Goal: Task Accomplishment & Management: Manage account settings

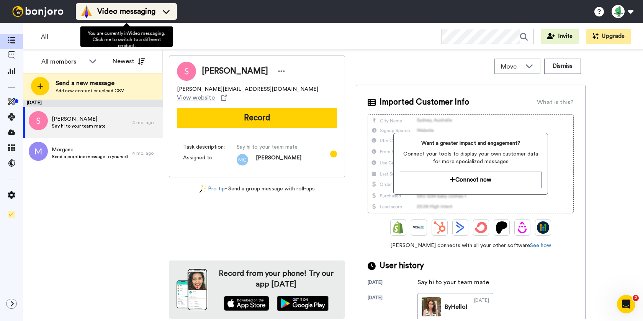
click at [147, 9] on span "Video messaging" at bounding box center [126, 11] width 58 height 11
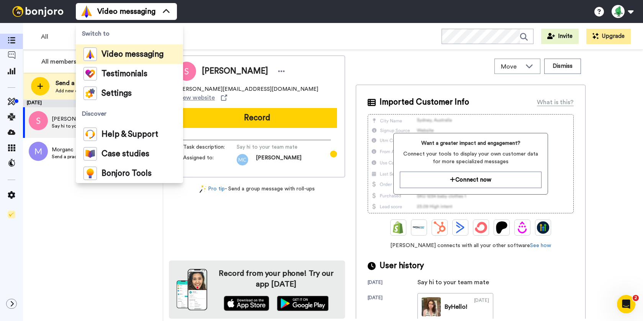
click at [76, 236] on div "April 28 Sarahi Say hi to your team mate 4 mo. ago Morganc Send a practice mess…" at bounding box center [93, 211] width 140 height 222
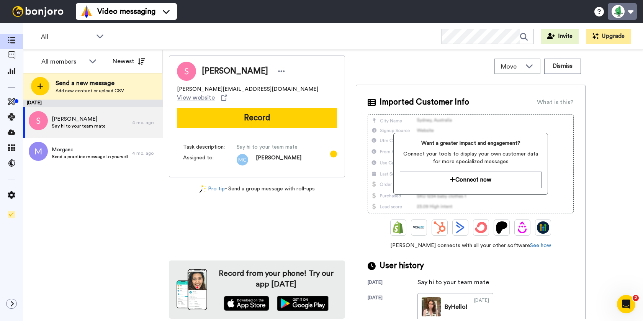
click at [625, 15] on button at bounding box center [622, 11] width 29 height 17
click at [13, 195] on icon at bounding box center [11, 195] width 7 height 8
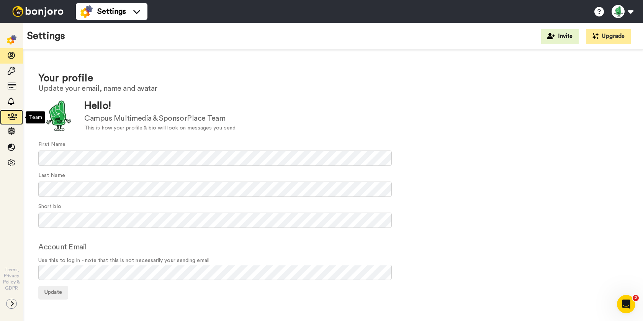
click at [11, 114] on icon at bounding box center [12, 117] width 8 height 8
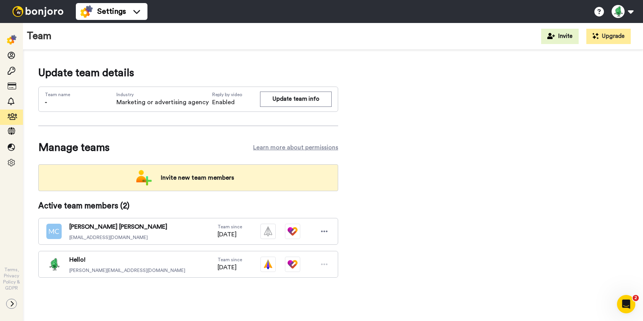
click at [177, 179] on span "Invite new team members" at bounding box center [197, 177] width 85 height 15
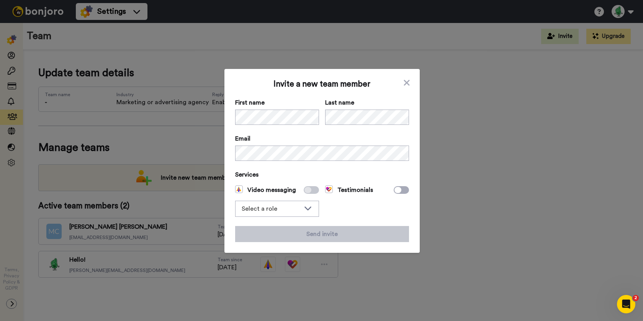
click at [310, 191] on icon at bounding box center [308, 190] width 7 height 6
click at [409, 81] on icon at bounding box center [407, 82] width 8 height 9
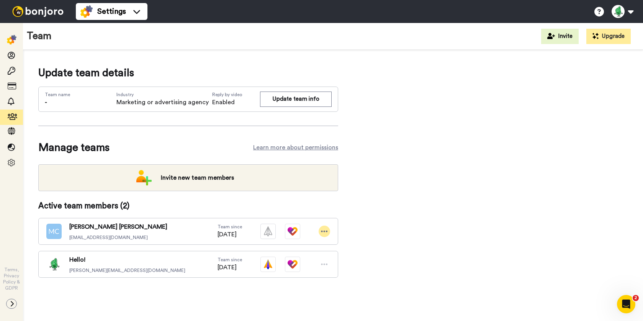
click at [327, 235] on icon at bounding box center [324, 232] width 7 height 8
click at [315, 211] on div "Active team members ( 2 ) Morgan Carr morganc@campusmultimedia.com Team since 0…" at bounding box center [188, 238] width 300 height 77
click at [267, 266] on img at bounding box center [268, 264] width 15 height 15
click at [357, 255] on div "Update team details Team name - Industry Marketing or advertising agency Reply …" at bounding box center [333, 183] width 590 height 237
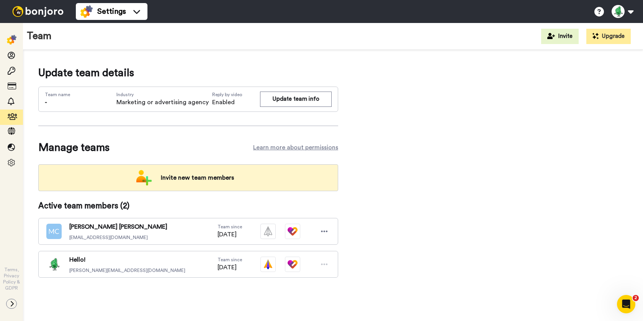
click at [175, 185] on div "Invite new team members" at bounding box center [188, 177] width 300 height 27
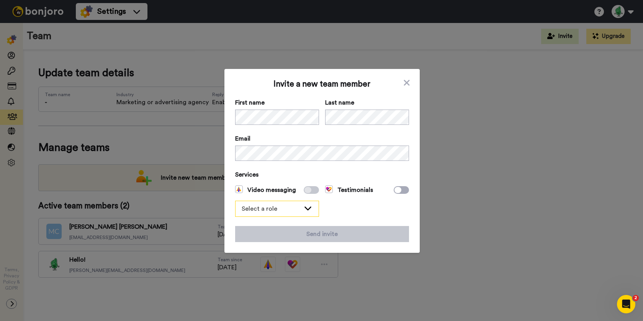
click at [292, 205] on div "Select a role" at bounding box center [271, 208] width 59 height 9
click at [311, 191] on span at bounding box center [311, 190] width 15 height 8
click at [400, 190] on icon at bounding box center [398, 190] width 7 height 6
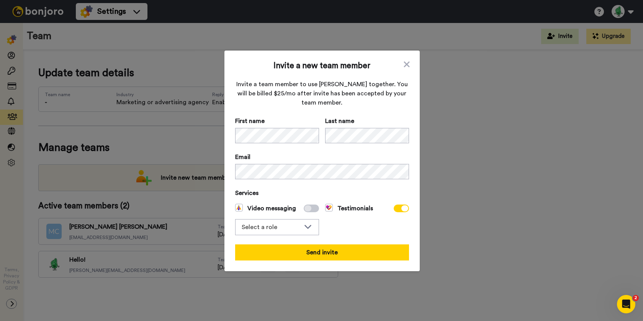
click at [309, 207] on icon at bounding box center [308, 208] width 7 height 6
click at [401, 208] on span at bounding box center [401, 209] width 15 height 8
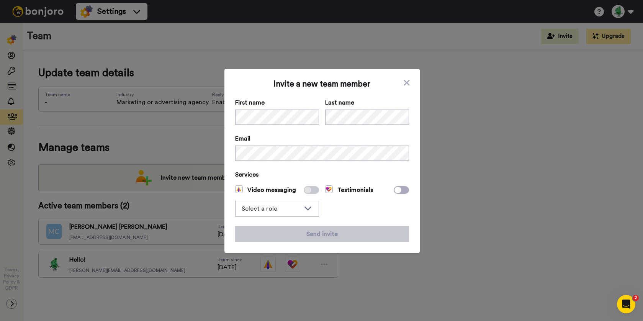
click at [308, 189] on icon at bounding box center [308, 190] width 7 height 6
click at [405, 83] on icon at bounding box center [407, 82] width 8 height 9
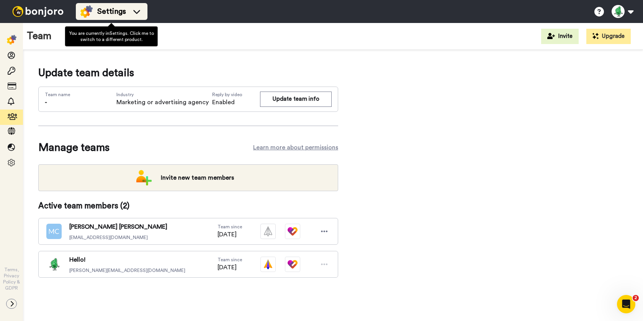
click at [128, 16] on div "Settings" at bounding box center [111, 11] width 62 height 12
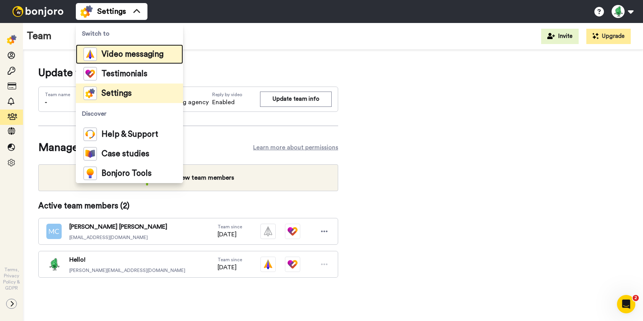
click at [117, 56] on span "Video messaging" at bounding box center [133, 55] width 62 height 8
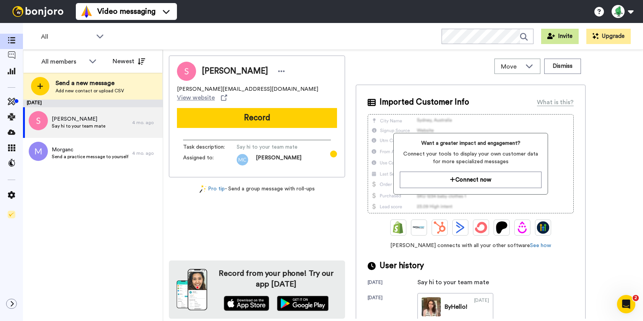
click at [567, 36] on button "Invite" at bounding box center [561, 36] width 38 height 15
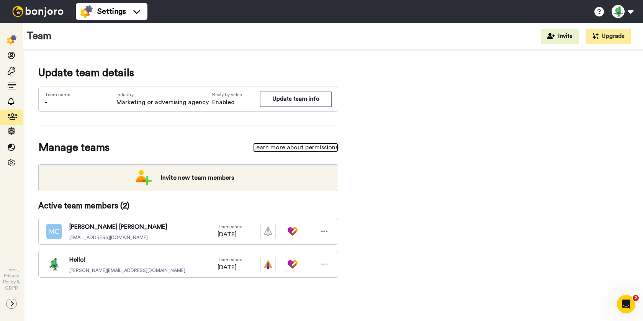
click at [303, 148] on link "Learn more about permissions" at bounding box center [295, 147] width 85 height 9
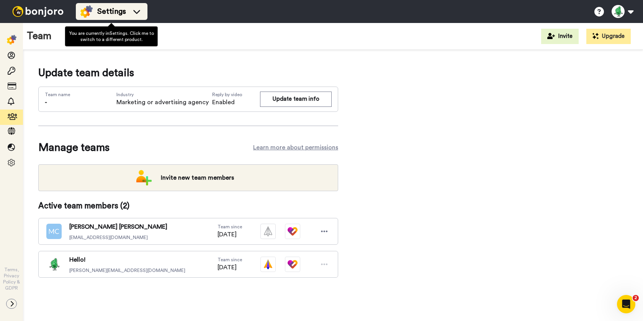
click at [127, 13] on div "Settings" at bounding box center [111, 11] width 62 height 12
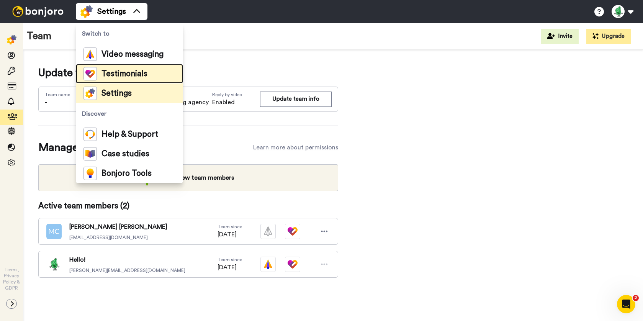
click at [113, 74] on span "Testimonials" at bounding box center [125, 74] width 46 height 8
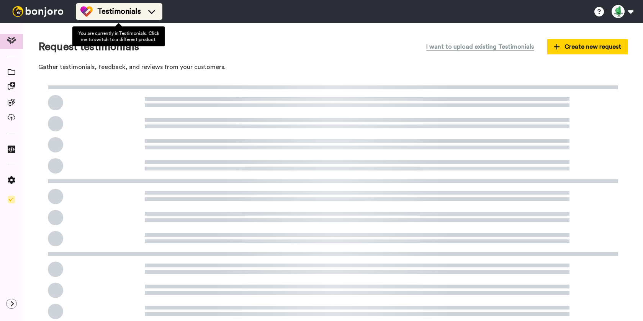
click at [116, 8] on span "Testimonials" at bounding box center [119, 11] width 44 height 11
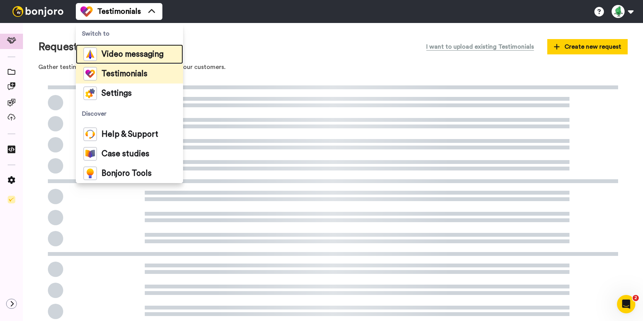
click at [120, 54] on span "Video messaging" at bounding box center [133, 55] width 62 height 8
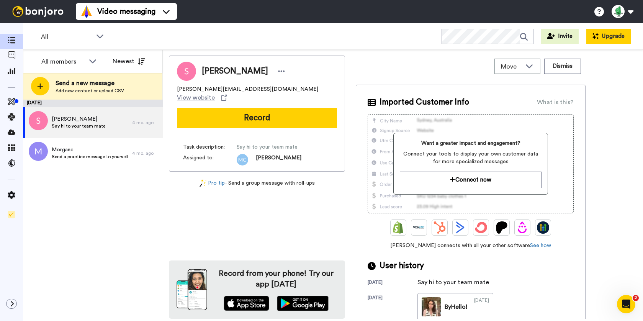
click at [617, 38] on button "Upgrade" at bounding box center [609, 36] width 44 height 15
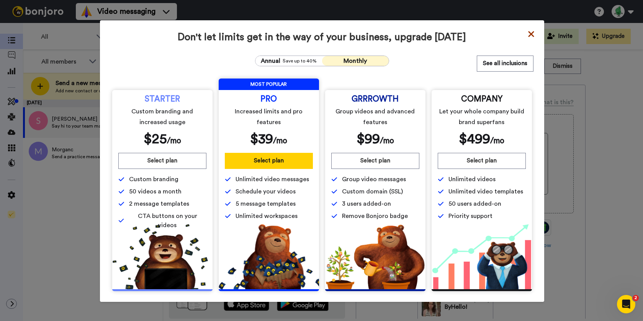
click at [530, 34] on icon at bounding box center [531, 34] width 6 height 6
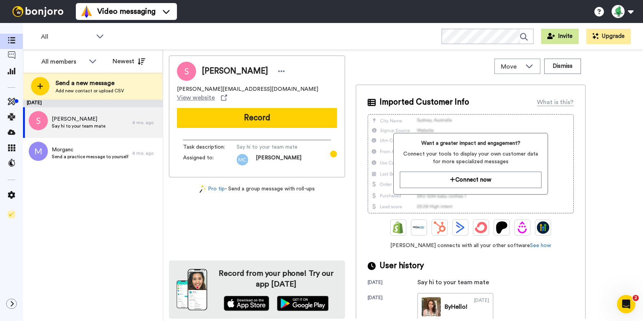
click at [565, 40] on button "Invite" at bounding box center [561, 36] width 38 height 15
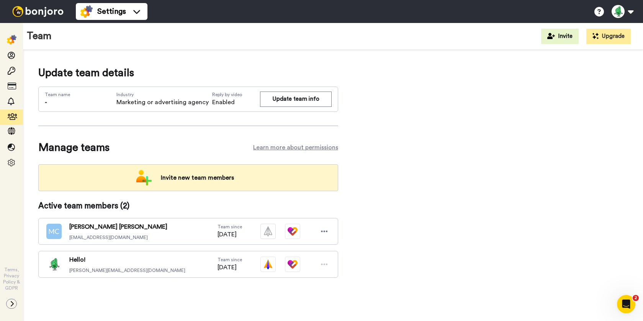
click at [197, 178] on span "Invite new team members" at bounding box center [197, 177] width 85 height 15
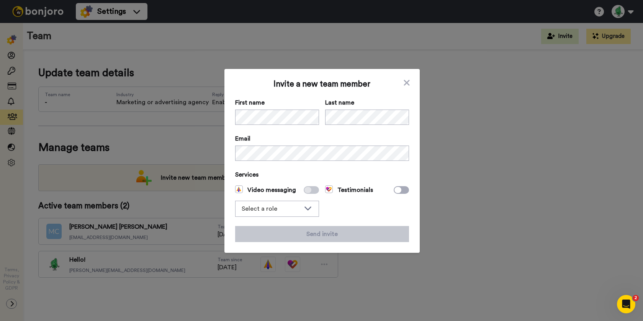
click at [313, 190] on span at bounding box center [311, 190] width 15 height 8
click at [301, 206] on div "Select a role" at bounding box center [277, 208] width 83 height 15
click at [286, 222] on li "Admin" at bounding box center [277, 225] width 84 height 12
click at [310, 192] on icon at bounding box center [308, 190] width 7 height 6
click at [310, 206] on icon at bounding box center [308, 208] width 9 height 8
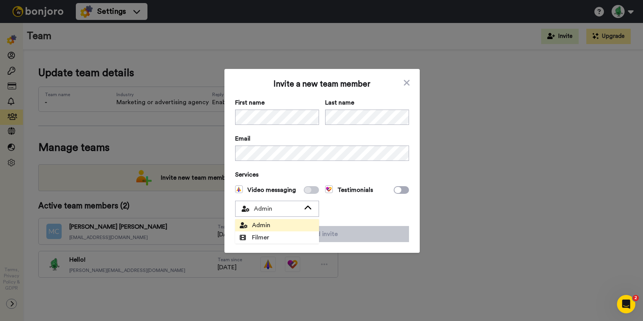
click at [355, 202] on div "Testimonials" at bounding box center [367, 200] width 84 height 31
click at [407, 82] on icon at bounding box center [407, 83] width 6 height 6
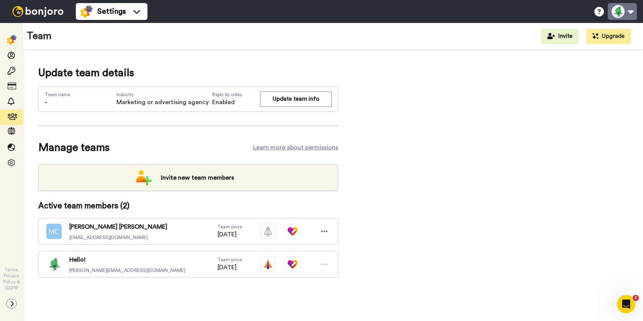
click at [619, 18] on button at bounding box center [622, 11] width 29 height 17
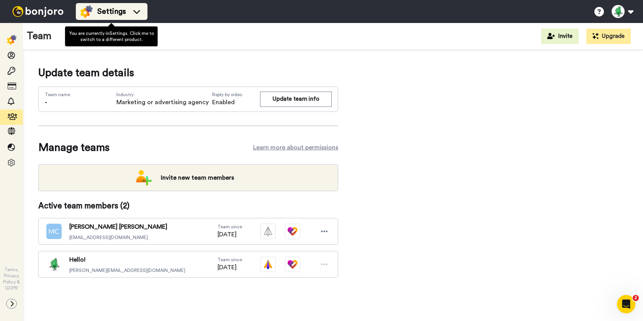
click at [124, 11] on span "Settings" at bounding box center [111, 11] width 29 height 11
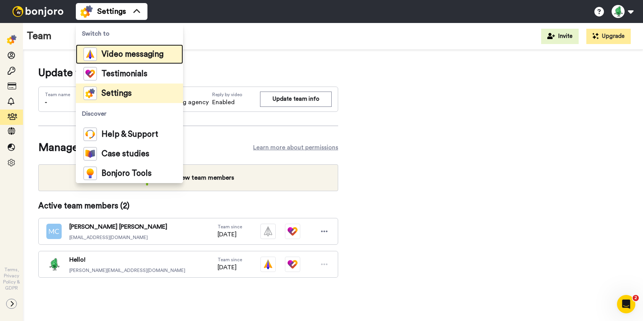
click at [114, 58] on span "Video messaging" at bounding box center [133, 55] width 62 height 8
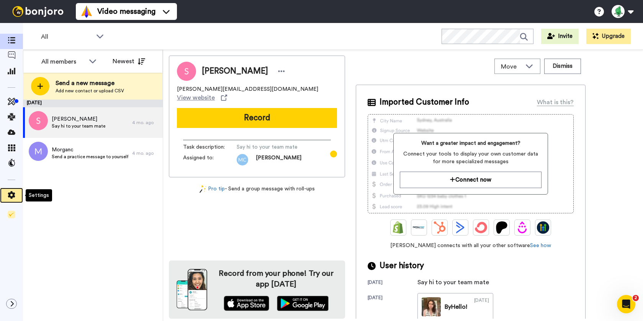
click at [10, 196] on icon at bounding box center [11, 195] width 7 height 8
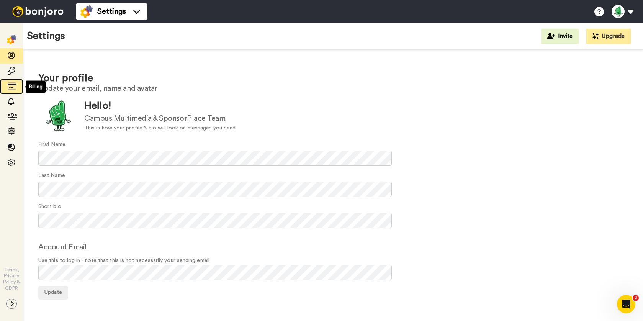
click at [13, 85] on icon at bounding box center [12, 86] width 8 height 8
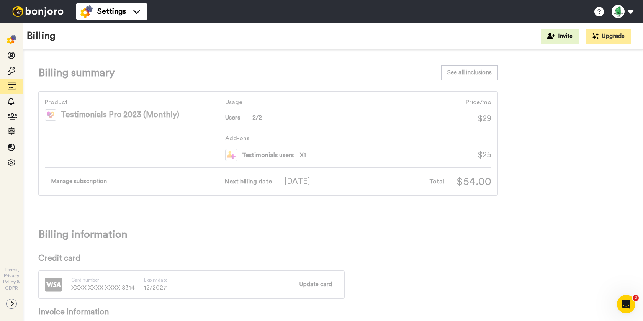
click at [231, 155] on img at bounding box center [231, 155] width 12 height 12
click at [262, 155] on span "Testimonials users" at bounding box center [268, 155] width 52 height 9
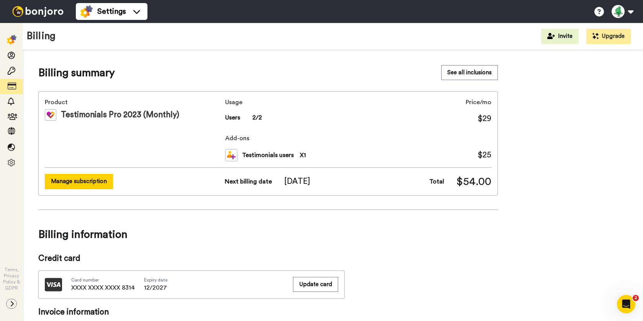
click at [90, 181] on button "Manage subscription" at bounding box center [79, 181] width 68 height 15
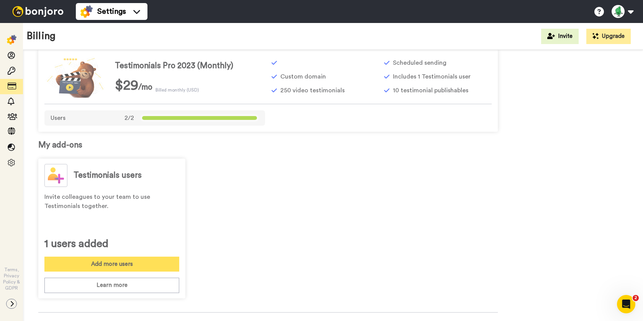
scroll to position [78, 0]
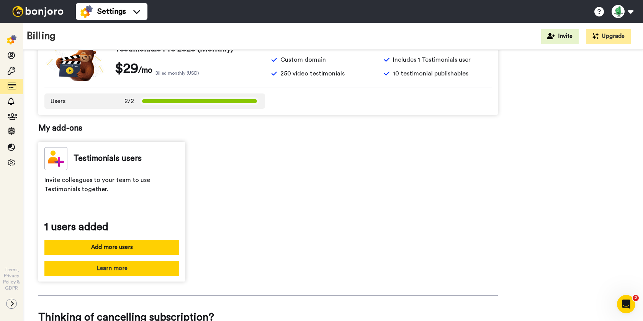
click at [131, 266] on button "Learn more" at bounding box center [111, 268] width 135 height 15
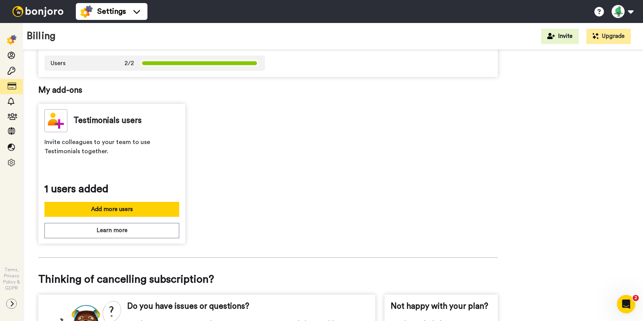
scroll to position [205, 0]
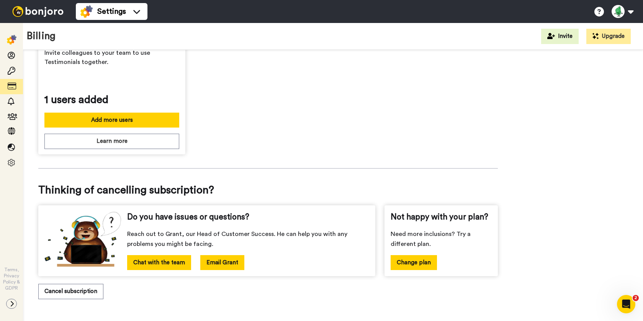
click at [219, 266] on button "Email Grant" at bounding box center [222, 262] width 44 height 15
click at [403, 264] on button "Change plan" at bounding box center [414, 262] width 46 height 15
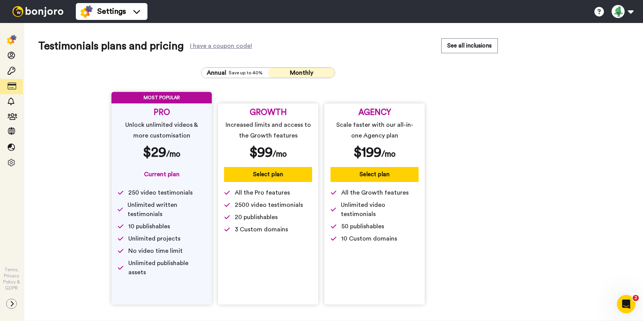
scroll to position [5, 0]
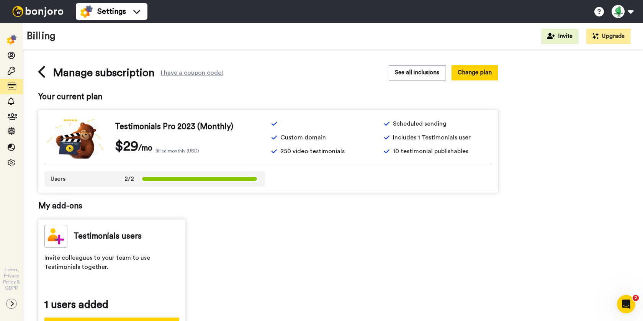
click at [260, 225] on div "Testimonials users Invite colleagues to your team to use Testimonials together.…" at bounding box center [268, 290] width 460 height 140
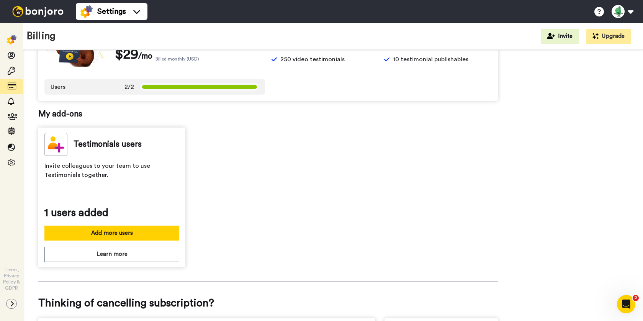
scroll to position [96, 0]
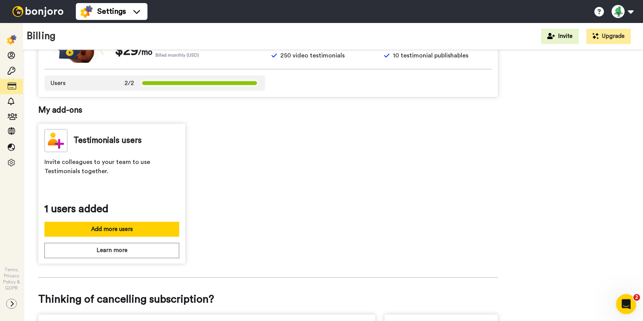
click at [620, 299] on div "Open Intercom Messenger" at bounding box center [625, 302] width 25 height 25
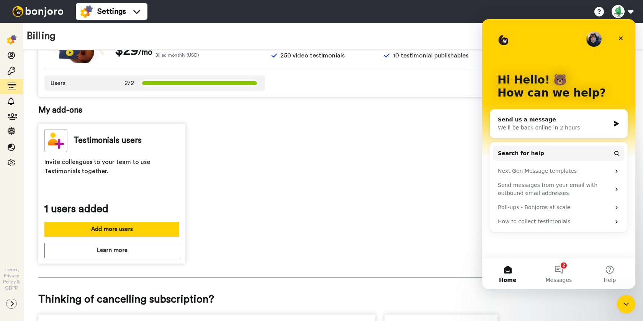
scroll to position [205, 0]
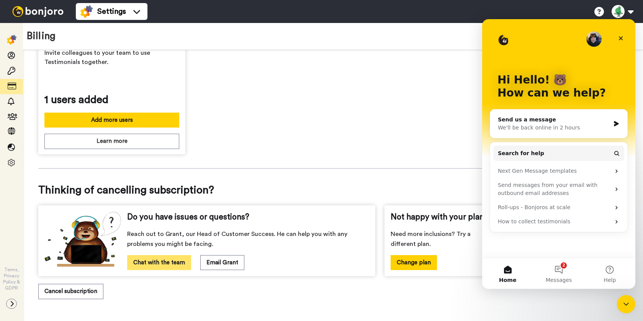
click at [173, 263] on button "Chat with the team" at bounding box center [159, 262] width 64 height 15
click at [259, 167] on div "Manage subscription I have a coupon code! See all inclusions Change plan Your c…" at bounding box center [268, 85] width 460 height 451
click at [621, 38] on icon "Close" at bounding box center [621, 38] width 4 height 4
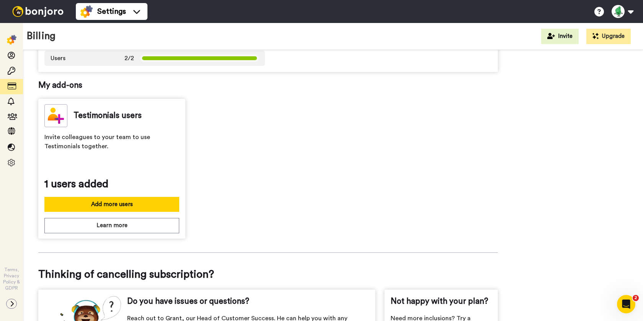
scroll to position [120, 0]
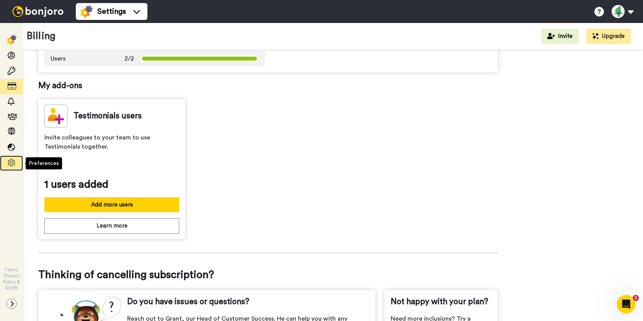
click at [10, 162] on icon at bounding box center [12, 163] width 8 height 8
click at [10, 117] on icon at bounding box center [12, 117] width 8 height 8
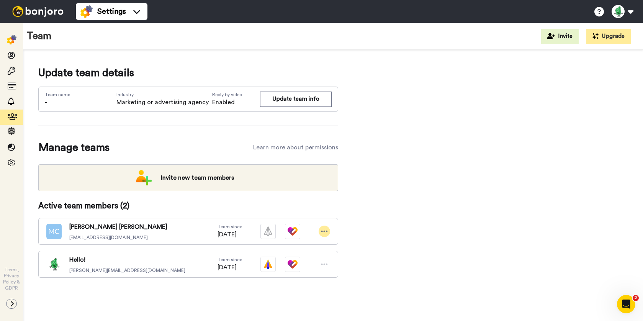
click at [323, 231] on icon at bounding box center [324, 232] width 7 height 8
click at [295, 258] on li "Delete user" at bounding box center [291, 257] width 77 height 12
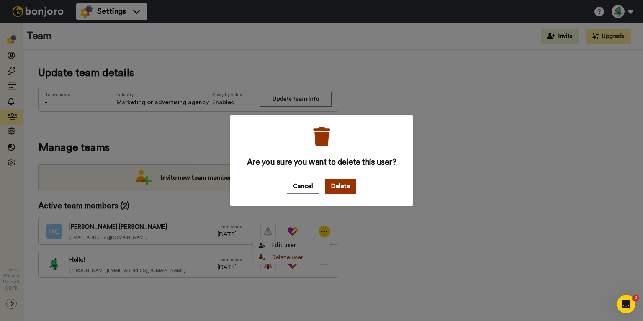
click at [346, 187] on button "Delete" at bounding box center [340, 186] width 31 height 15
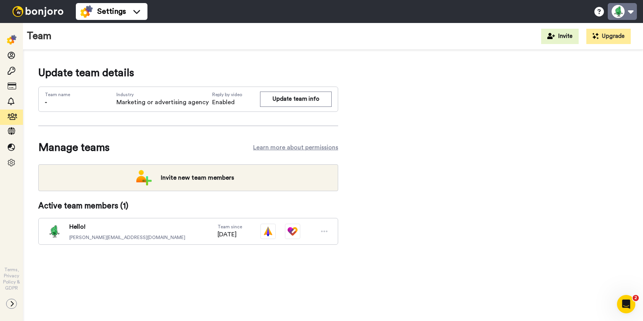
click at [625, 14] on button at bounding box center [622, 11] width 29 height 17
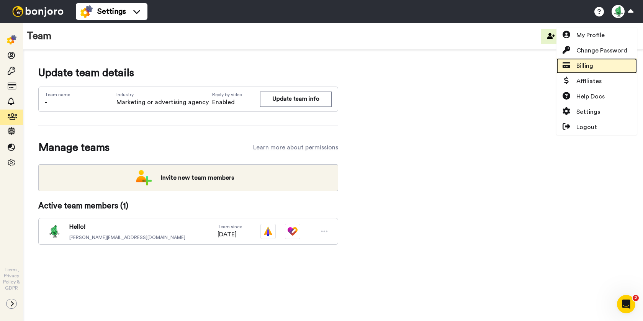
click at [588, 62] on span "Billing" at bounding box center [585, 65] width 17 height 9
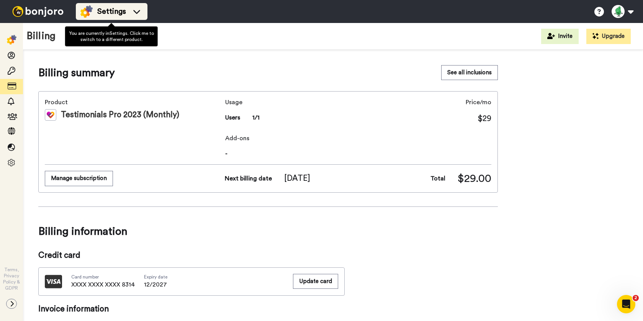
click at [125, 16] on span "Settings" at bounding box center [111, 11] width 29 height 11
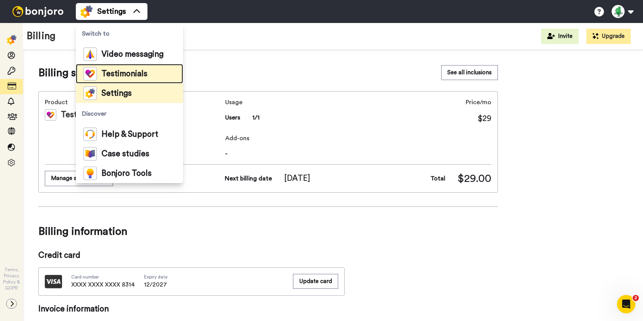
click at [123, 71] on span "Testimonials" at bounding box center [125, 74] width 46 height 8
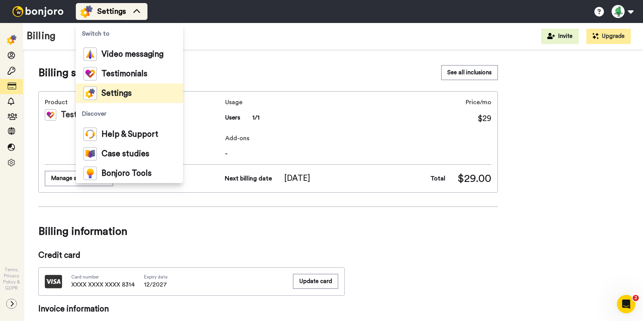
click at [125, 10] on span "Settings" at bounding box center [111, 11] width 29 height 11
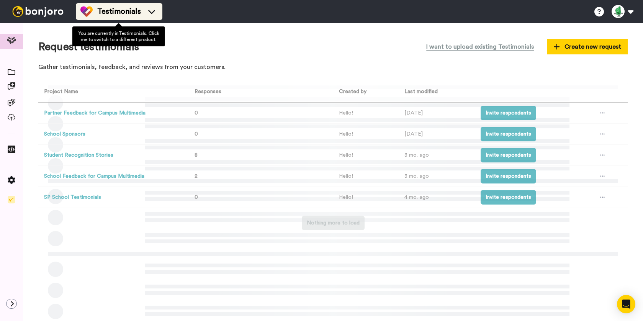
click at [126, 8] on span "Testimonials" at bounding box center [119, 11] width 44 height 11
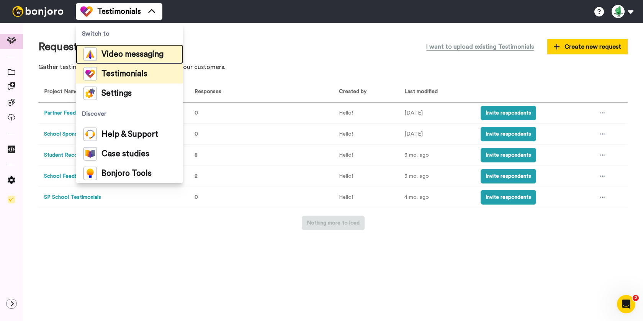
click at [129, 60] on div "Video messaging" at bounding box center [124, 54] width 80 height 13
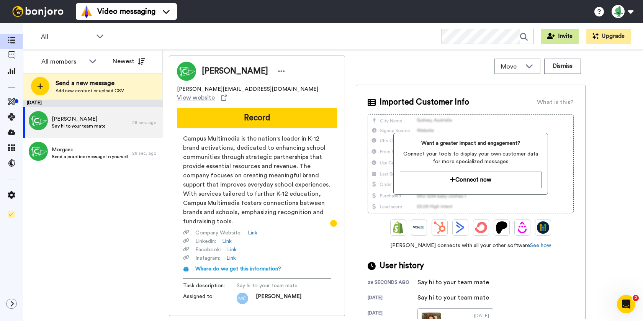
click at [565, 37] on button "Invite" at bounding box center [561, 36] width 38 height 15
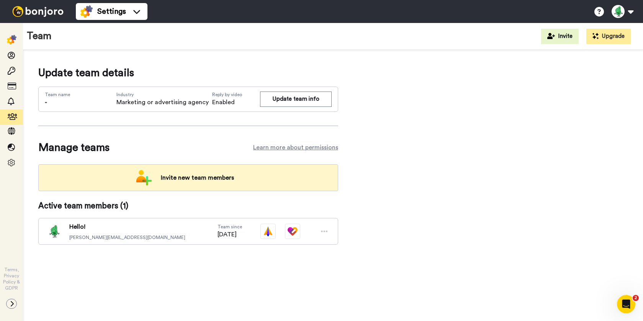
click at [202, 180] on span "Invite new team members" at bounding box center [197, 177] width 85 height 15
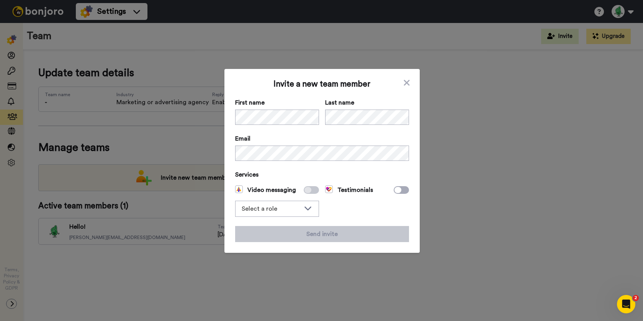
click at [307, 190] on icon at bounding box center [308, 190] width 7 height 6
click at [410, 84] on div "Invite a new team member First name Last name Email Services Video messaging Se…" at bounding box center [322, 161] width 195 height 184
click at [407, 79] on icon at bounding box center [407, 82] width 8 height 9
